Goal: Information Seeking & Learning: Learn about a topic

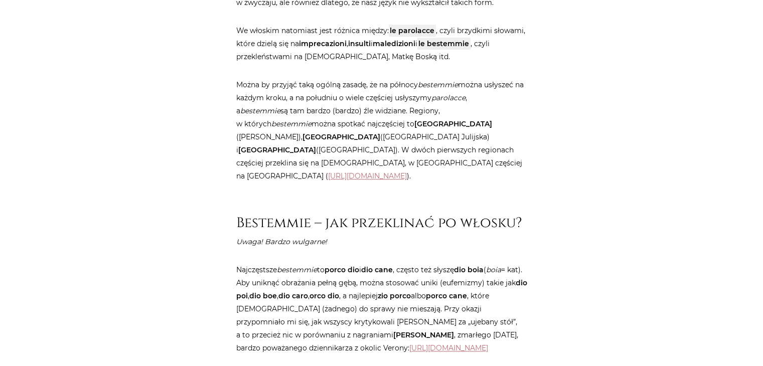
scroll to position [853, 0]
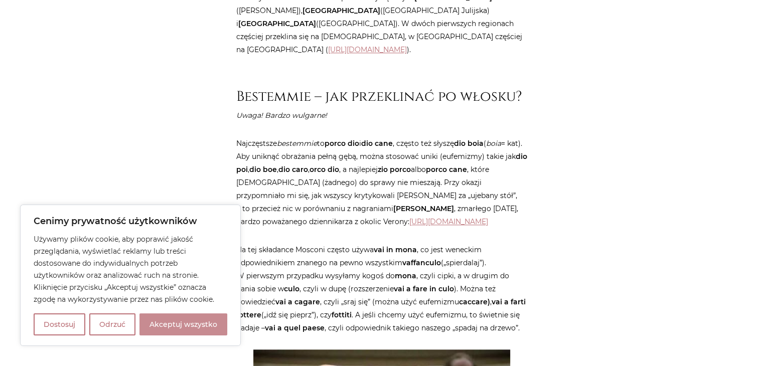
click at [185, 324] on button "Akceptuj wszystko" at bounding box center [184, 325] width 88 height 22
checkbox input "true"
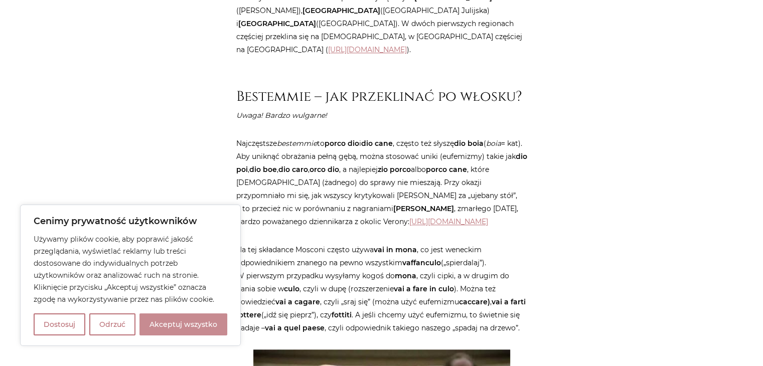
checkbox input "true"
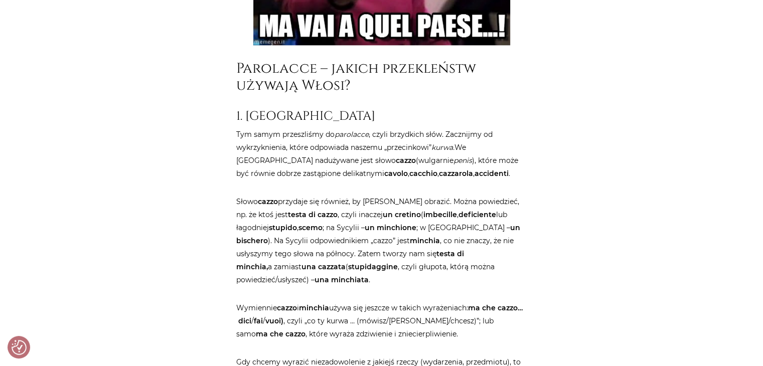
scroll to position [1355, 0]
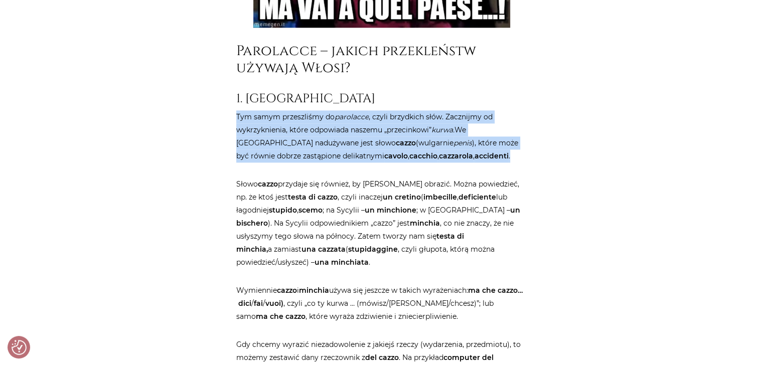
drag, startPoint x: 461, startPoint y: 169, endPoint x: 231, endPoint y: 133, distance: 233.1
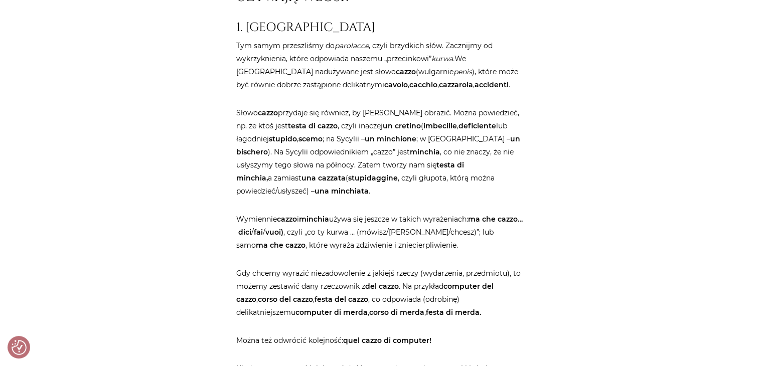
scroll to position [1506, 0]
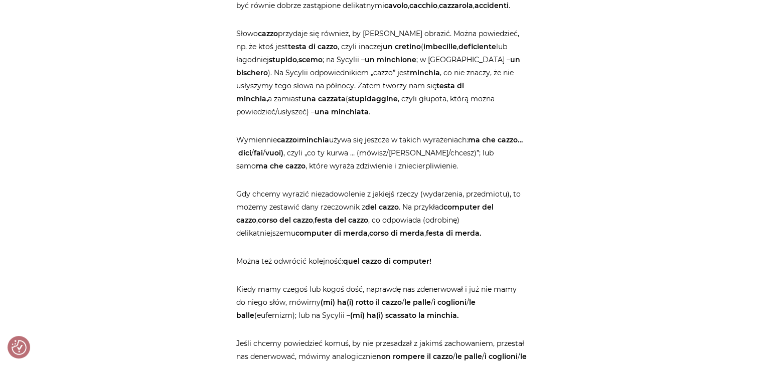
click at [240, 158] on p "Wymiennie cazzo i minchia używa się jeszcze w takich wyrażeniach: ma che cazzo……" at bounding box center [381, 153] width 291 height 39
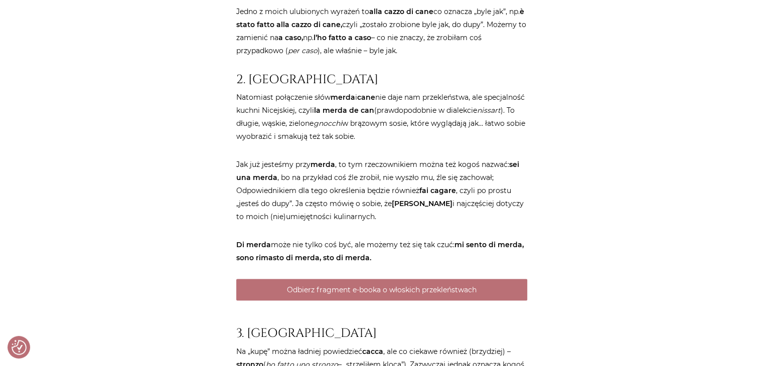
scroll to position [2058, 0]
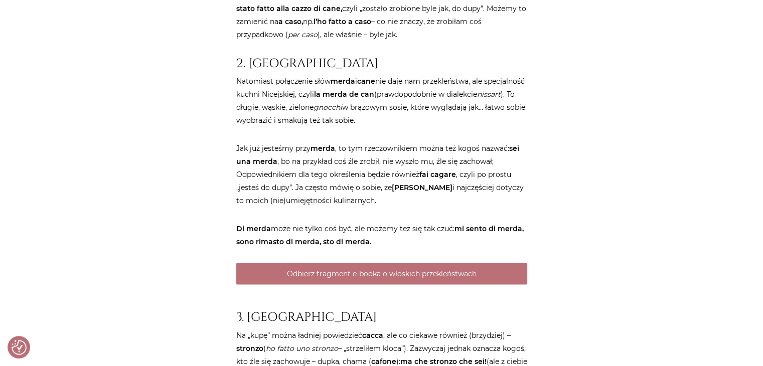
drag, startPoint x: 405, startPoint y: 226, endPoint x: 223, endPoint y: 178, distance: 188.1
click at [223, 178] on div "Strona główna / Blog / Jak to powiedzieć? / Przekleństwa po włosku. Bez cenzury…" at bounding box center [382, 165] width 602 height 4203
click at [216, 231] on div "Strona główna / Blog / Jak to powiedzieć? / Przekleństwa po włosku. Bez cenzury…" at bounding box center [382, 165] width 602 height 4203
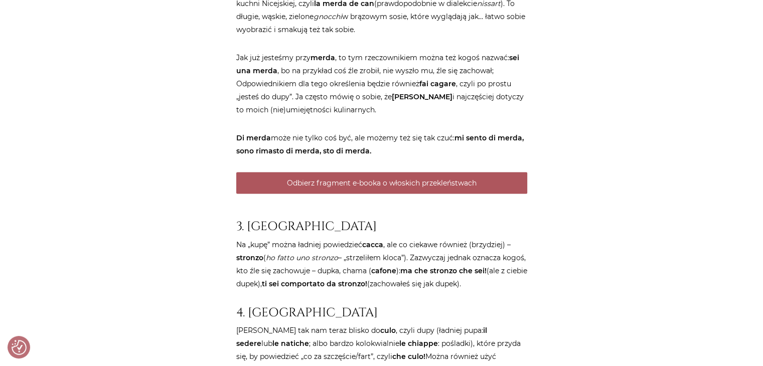
scroll to position [2158, 0]
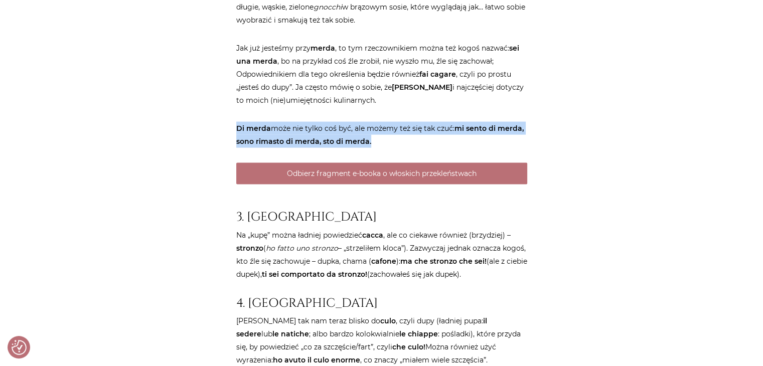
drag, startPoint x: 221, startPoint y: 151, endPoint x: 410, endPoint y: 170, distance: 189.7
click at [410, 170] on div "Strona główna / Blog / Jak to powiedzieć? / Przekleństwa po włosku. Bez cenzury…" at bounding box center [382, 65] width 602 height 4203
click at [410, 148] on p "Di merda może nie tylko coś być, ale możemy też się tak czuć: mi sento di merda…" at bounding box center [381, 135] width 291 height 26
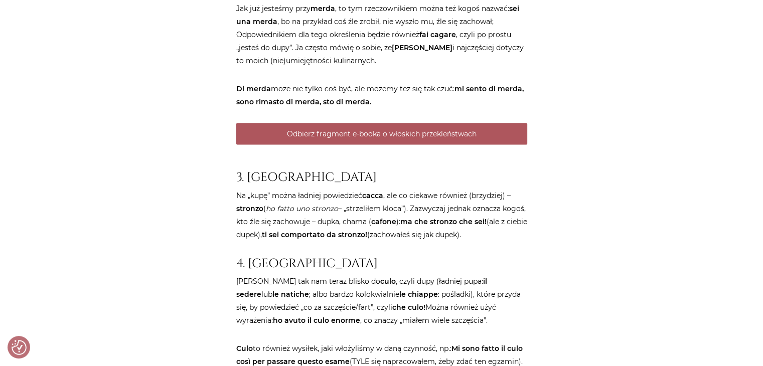
scroll to position [2259, 0]
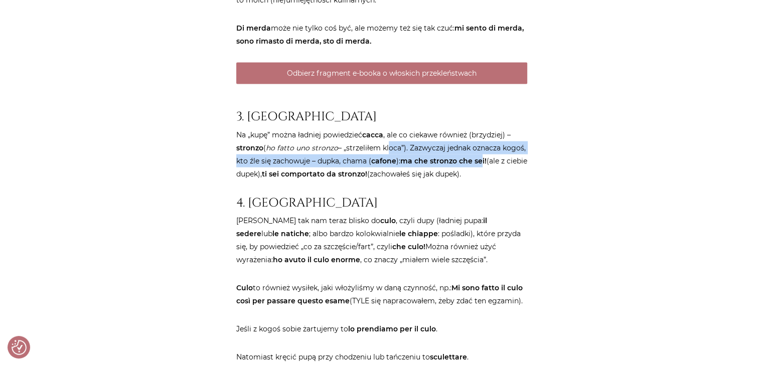
drag, startPoint x: 507, startPoint y: 191, endPoint x: 392, endPoint y: 177, distance: 116.3
click at [392, 177] on p "Na „kupę” można ładniej powiedzieć cacca , ale co ciekawe również (brzydziej) –…" at bounding box center [381, 154] width 291 height 52
